Goal: Information Seeking & Learning: Learn about a topic

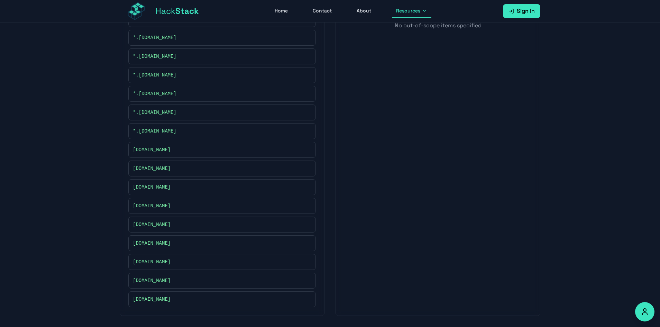
scroll to position [126, 0]
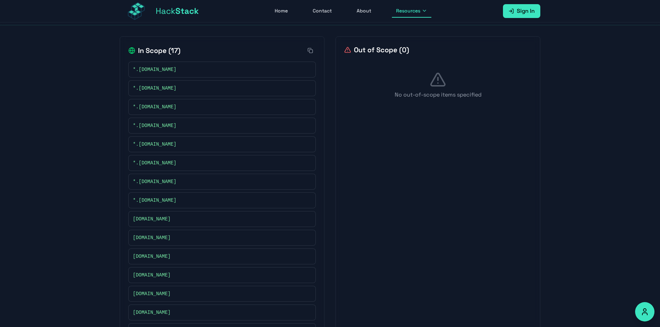
drag, startPoint x: 198, startPoint y: 141, endPoint x: 139, endPoint y: 143, distance: 59.5
click at [139, 143] on div "*.mycustomcase.com" at bounding box center [222, 144] width 178 height 7
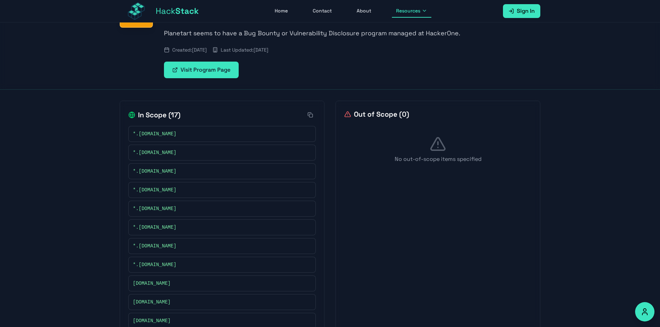
scroll to position [57, 0]
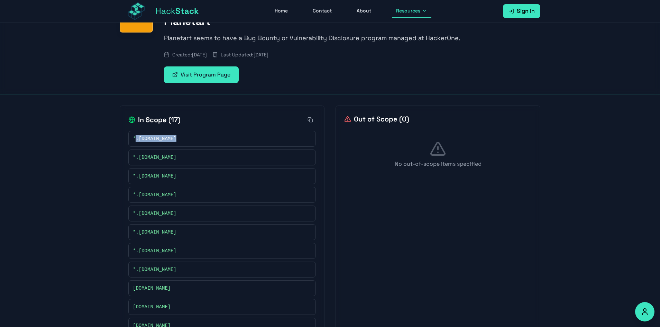
drag, startPoint x: 182, startPoint y: 140, endPoint x: 137, endPoint y: 140, distance: 44.9
click at [137, 140] on div "*.cafepress.com" at bounding box center [222, 138] width 178 height 7
click at [137, 138] on span "*.cafepress.com" at bounding box center [155, 138] width 44 height 7
click at [139, 138] on span "*.cafepress.com" at bounding box center [155, 138] width 44 height 7
drag, startPoint x: 139, startPoint y: 138, endPoint x: 179, endPoint y: 141, distance: 39.8
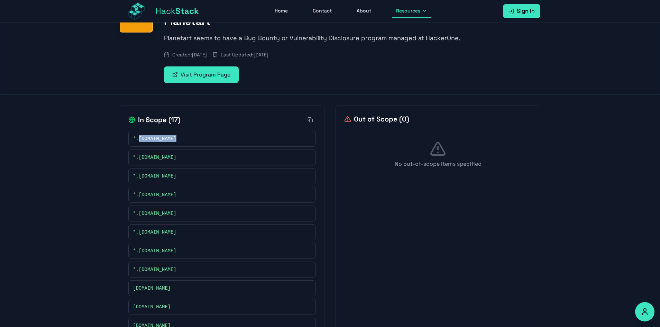
click at [179, 141] on div "*.cafepress.com" at bounding box center [222, 138] width 178 height 7
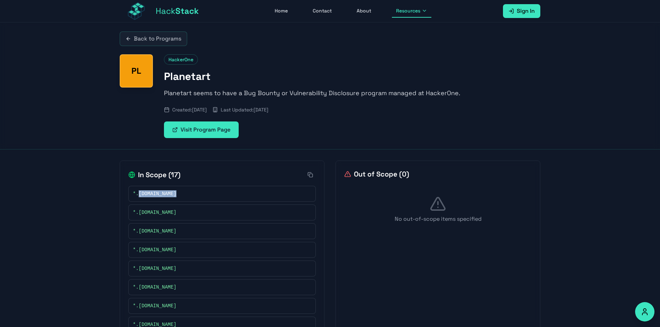
scroll to position [195, 0]
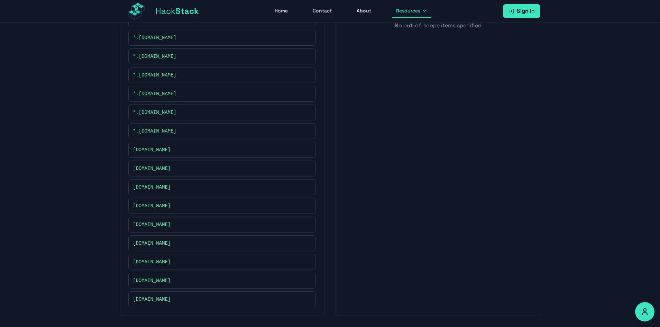
drag, startPoint x: 206, startPoint y: 93, endPoint x: 138, endPoint y: 93, distance: 68.1
click at [138, 93] on div "*.personalcreations.com" at bounding box center [222, 93] width 178 height 7
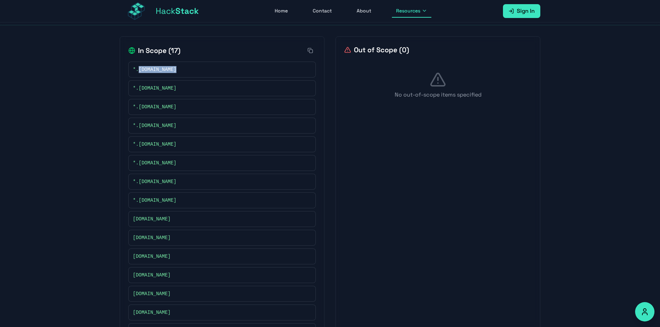
drag, startPoint x: 178, startPoint y: 88, endPoint x: 139, endPoint y: 89, distance: 39.1
click at [139, 89] on div "*.canvasworld.com" at bounding box center [222, 88] width 178 height 7
copy span "canvasworld.com"
click at [184, 70] on div "*.cafepress.com" at bounding box center [222, 69] width 178 height 7
drag, startPoint x: 177, startPoint y: 106, endPoint x: 139, endPoint y: 108, distance: 38.4
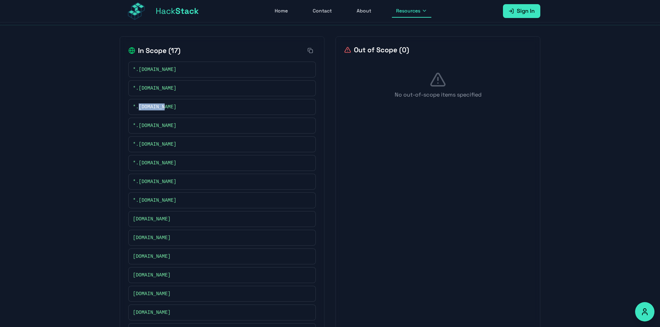
click at [139, 108] on div "*.gifts.com" at bounding box center [222, 106] width 178 height 7
copy span "gifts.com"
drag, startPoint x: 160, startPoint y: 124, endPoint x: 139, endPoint y: 126, distance: 21.2
click at [139, 126] on div "*.iseeme.com" at bounding box center [222, 125] width 178 height 7
copy span "iseeme.com"
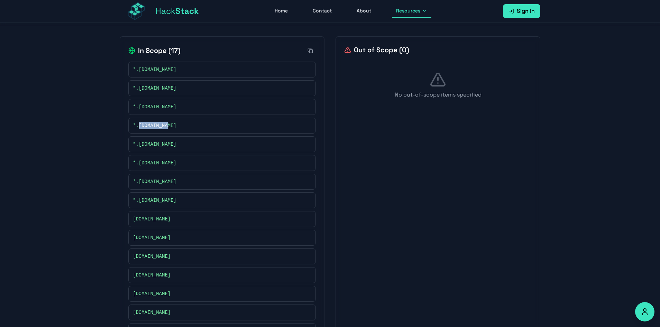
drag, startPoint x: 196, startPoint y: 142, endPoint x: 140, endPoint y: 143, distance: 56.0
click at [140, 143] on div "*.mycustomcase.com" at bounding box center [222, 144] width 178 height 7
copy span "mycustomcase.com"
drag, startPoint x: 203, startPoint y: 165, endPoint x: 138, endPoint y: 163, distance: 65.4
click at [138, 163] on div "*.personalcreations.com" at bounding box center [222, 162] width 178 height 7
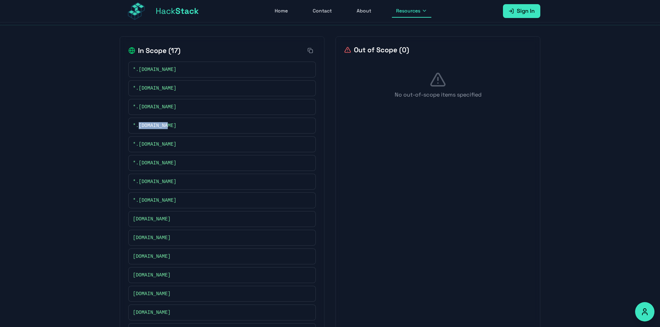
copy span "personalcreations.com"
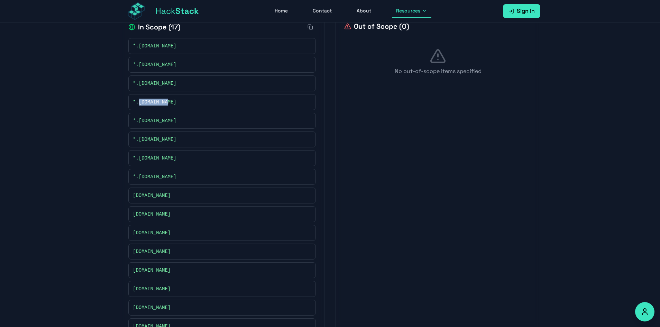
scroll to position [161, 0]
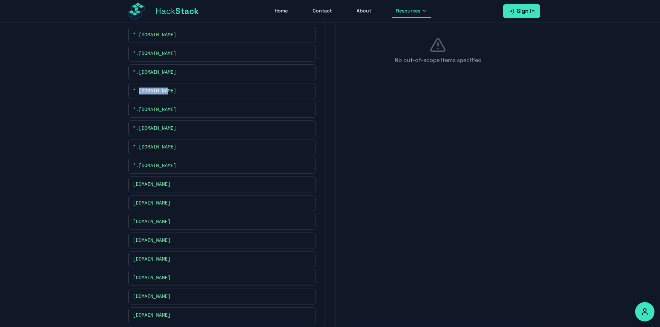
drag, startPoint x: 205, startPoint y: 147, endPoint x: 138, endPoint y: 147, distance: 67.1
click at [138, 147] on div "*.photoaffections.com" at bounding box center [222, 146] width 178 height 7
copy span "photoaffections.com"
drag, startPoint x: 203, startPoint y: 166, endPoint x: 205, endPoint y: 186, distance: 20.9
click at [139, 167] on div "*.simplytoimpress.com" at bounding box center [222, 165] width 178 height 7
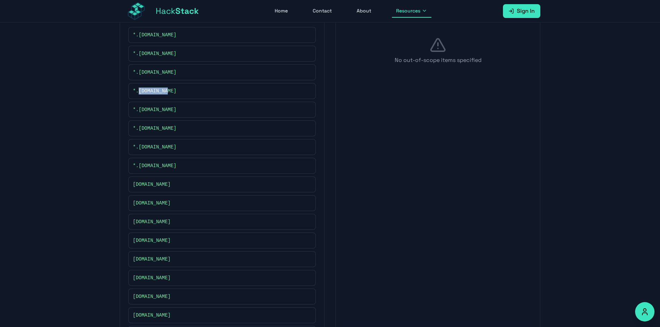
copy span "simplytoimpress.com"
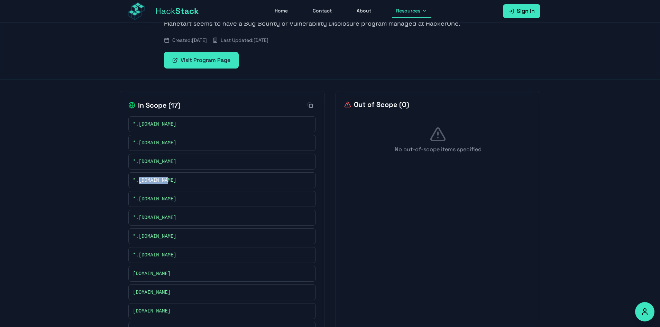
scroll to position [0, 0]
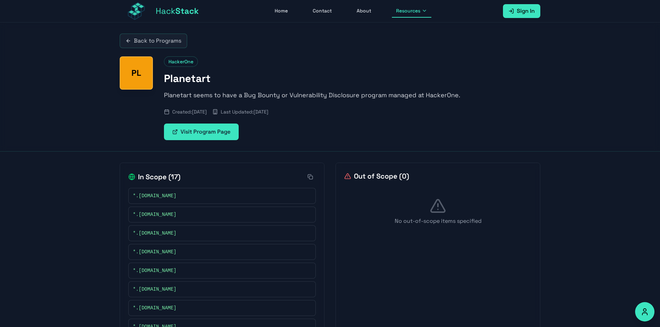
click at [304, 96] on p "Planetart seems to have a Bug Bounty or Vulnerability Disclosure program manage…" at bounding box center [352, 95] width 376 height 10
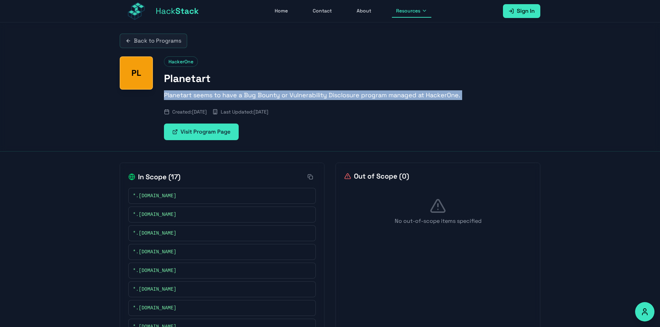
click at [304, 96] on p "Planetart seems to have a Bug Bounty or Vulnerability Disclosure program manage…" at bounding box center [352, 95] width 376 height 10
click at [396, 99] on p "Planetart seems to have a Bug Bounty or Vulnerability Disclosure program manage…" at bounding box center [352, 95] width 376 height 10
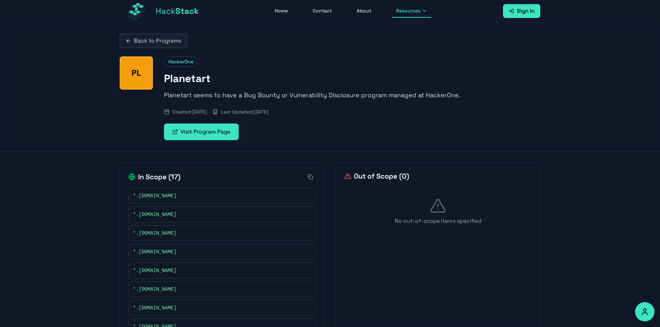
click at [161, 40] on link "Back to Programs" at bounding box center [153, 41] width 67 height 15
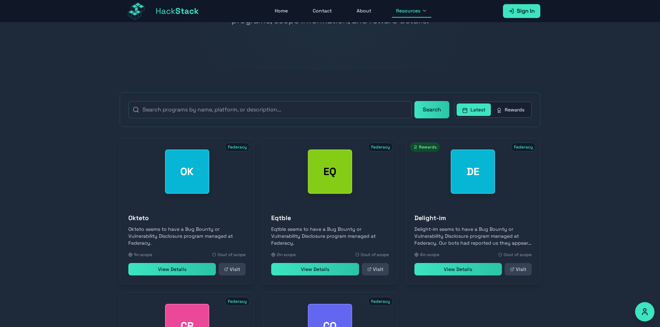
scroll to position [35, 0]
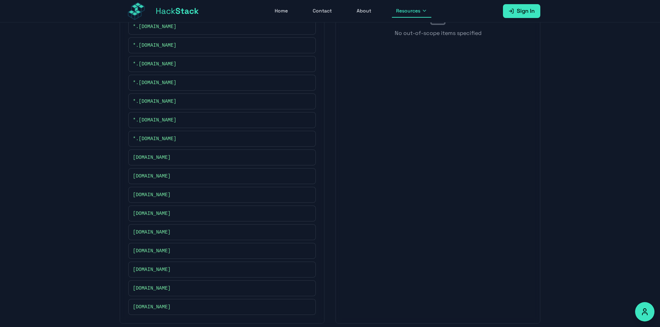
scroll to position [195, 0]
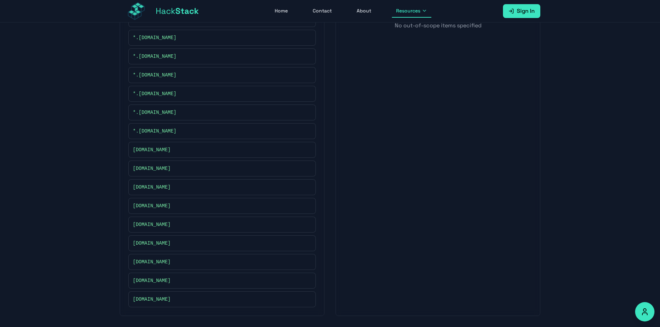
drag, startPoint x: 189, startPoint y: 148, endPoint x: 119, endPoint y: 144, distance: 69.9
click at [119, 144] on div "In Scope ( 17 ) *.cafepress.com *.canvasworld.com *.gifts.com *.iseeme.com *.my…" at bounding box center [330, 141] width 443 height 371
copy span "ai.planetart.com"
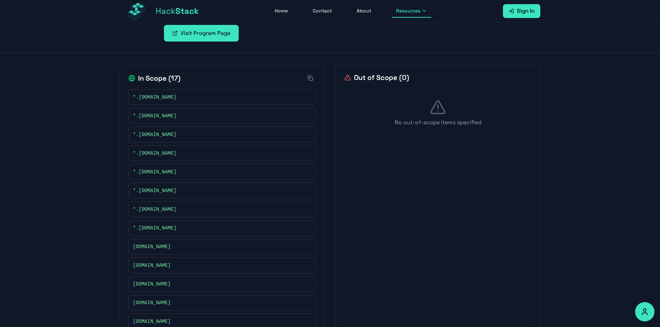
scroll to position [0, 0]
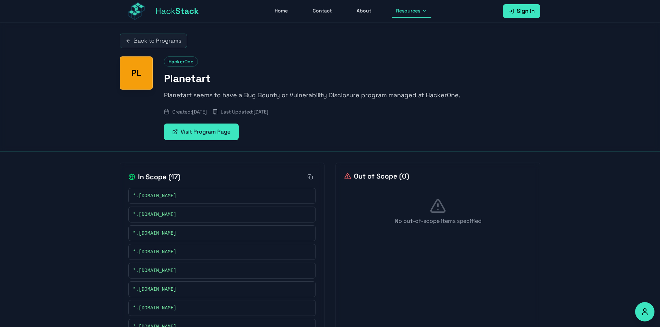
click at [185, 10] on span "Stack" at bounding box center [187, 11] width 24 height 11
click at [152, 42] on link "Back to Programs" at bounding box center [153, 41] width 67 height 15
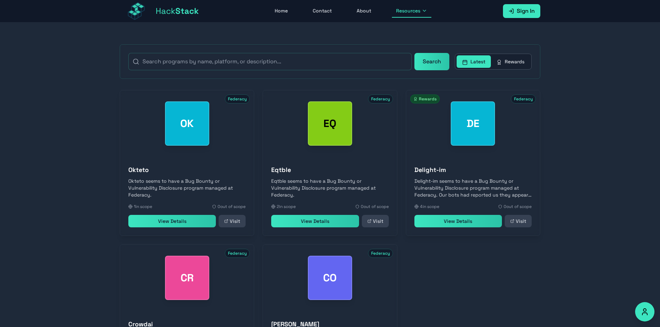
scroll to position [6, 0]
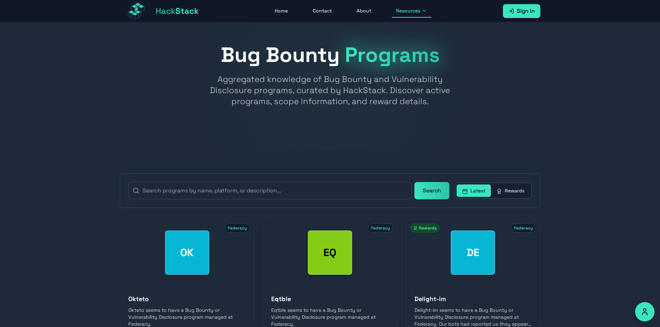
click at [508, 192] on button "Rewards" at bounding box center [510, 190] width 39 height 12
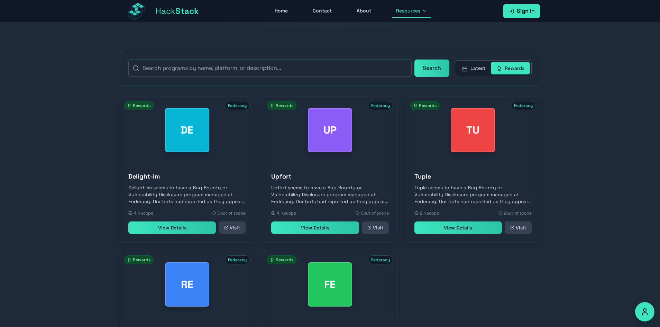
scroll to position [144, 0]
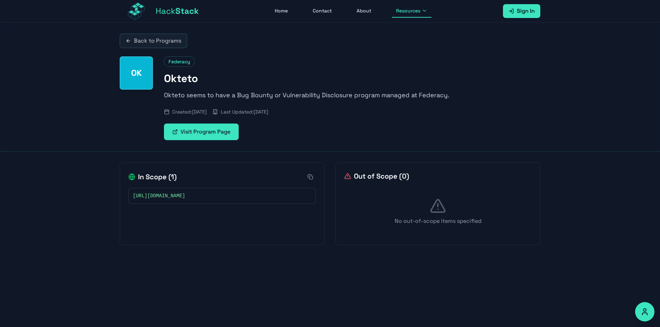
click at [203, 132] on link "Visit Program Page" at bounding box center [201, 131] width 75 height 17
